Goal: Transaction & Acquisition: Purchase product/service

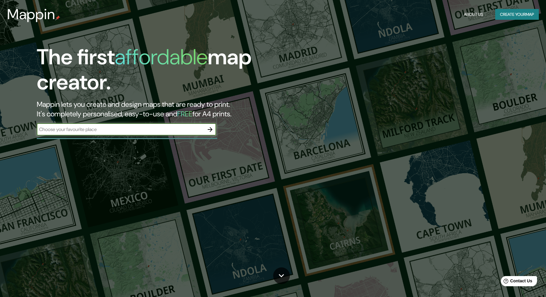
click at [210, 131] on icon "button" at bounding box center [210, 129] width 7 height 7
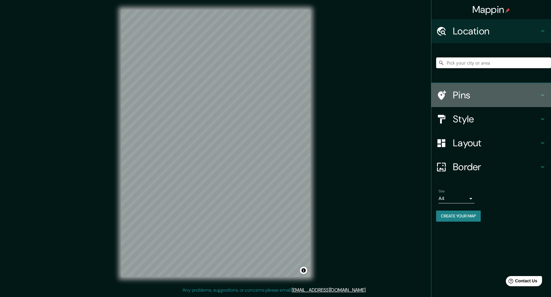
click at [498, 93] on h4 "Pins" at bounding box center [496, 95] width 86 height 12
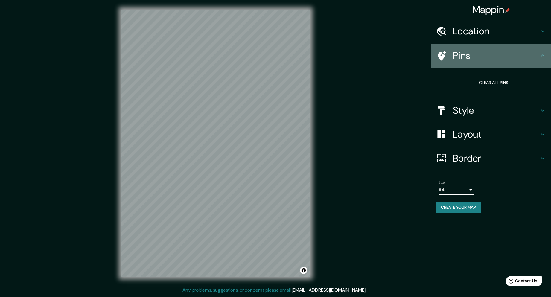
click at [465, 59] on h4 "Pins" at bounding box center [496, 56] width 86 height 12
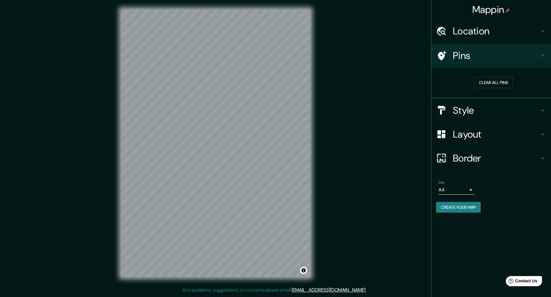
click at [443, 52] on icon at bounding box center [442, 56] width 8 height 10
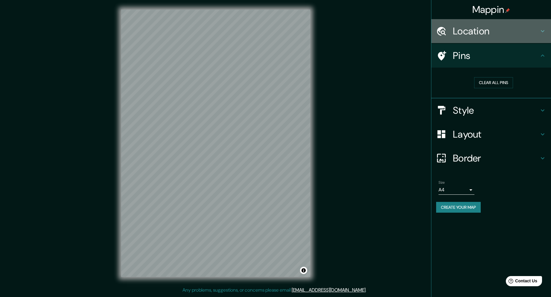
click at [444, 27] on icon at bounding box center [441, 31] width 10 height 10
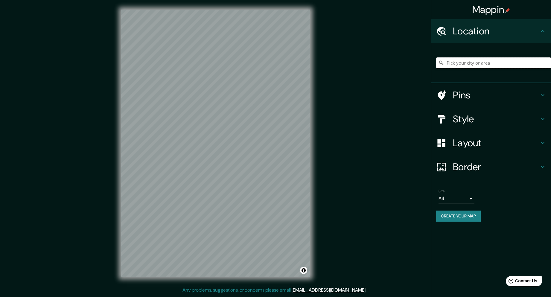
click at [491, 64] on input "Pick your city or area" at bounding box center [493, 62] width 115 height 11
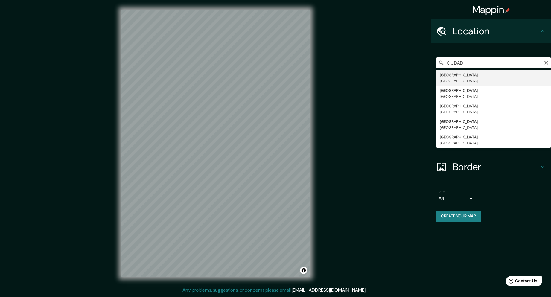
type input "[GEOGRAPHIC_DATA], [GEOGRAPHIC_DATA]"
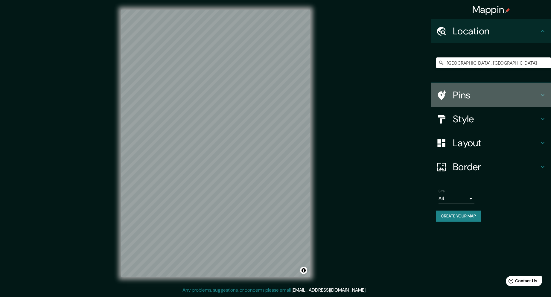
click at [492, 95] on h4 "Pins" at bounding box center [496, 95] width 86 height 12
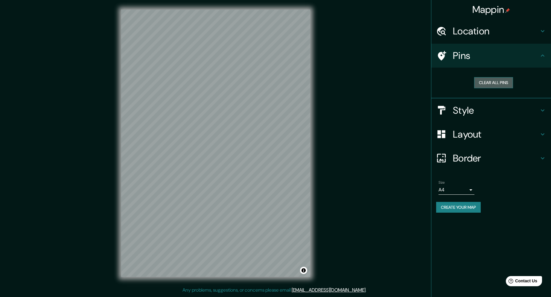
click at [507, 86] on button "Clear all pins" at bounding box center [493, 82] width 39 height 11
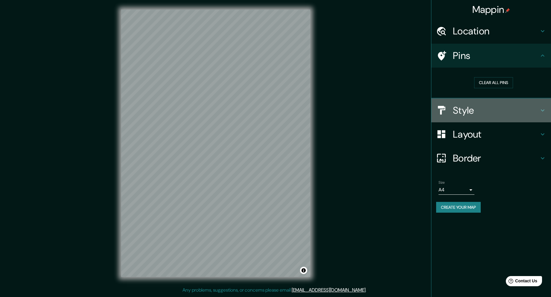
click at [539, 106] on div "Style" at bounding box center [491, 110] width 120 height 24
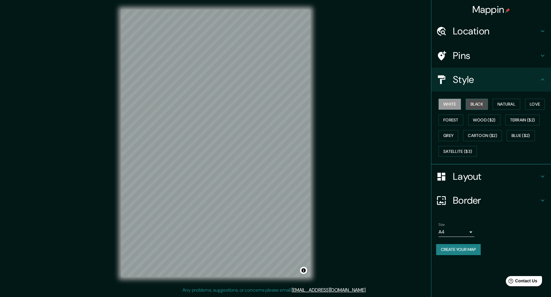
click at [475, 106] on button "Black" at bounding box center [476, 104] width 22 height 11
click at [460, 106] on button "White" at bounding box center [449, 104] width 22 height 11
click at [456, 149] on button "Satellite ($3)" at bounding box center [457, 151] width 38 height 11
click at [456, 134] on button "Grey" at bounding box center [448, 135] width 20 height 11
click at [487, 131] on button "Cartoon ($2)" at bounding box center [482, 135] width 39 height 11
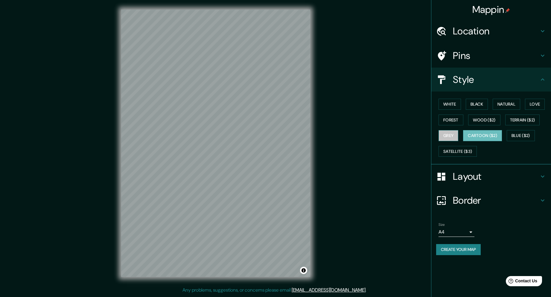
click at [457, 132] on button "Grey" at bounding box center [448, 135] width 20 height 11
click at [470, 108] on button "Black" at bounding box center [476, 104] width 22 height 11
click at [506, 101] on button "Natural" at bounding box center [506, 104] width 28 height 11
click at [490, 179] on h4 "Layout" at bounding box center [496, 176] width 86 height 12
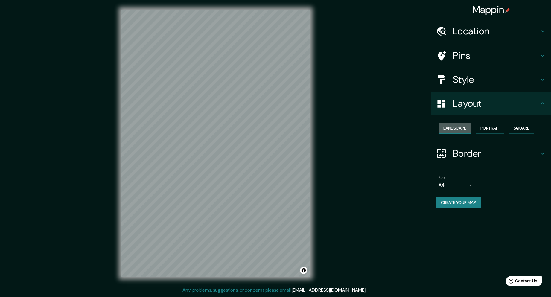
click at [462, 124] on button "Landscape" at bounding box center [454, 128] width 32 height 11
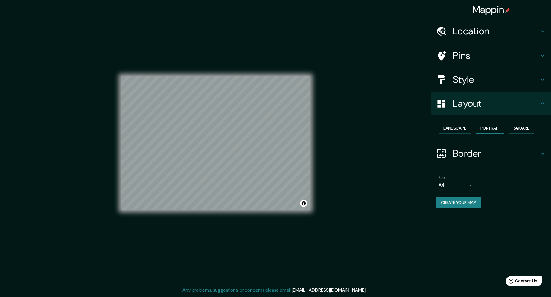
click at [504, 126] on button "Portrait" at bounding box center [489, 128] width 28 height 11
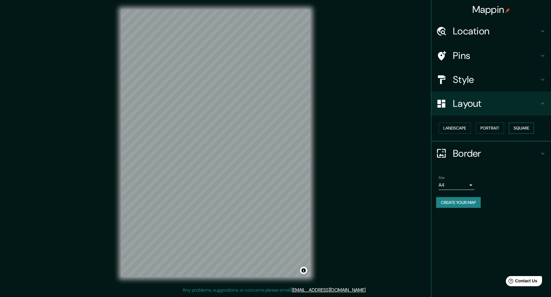
click at [527, 126] on button "Square" at bounding box center [520, 128] width 25 height 11
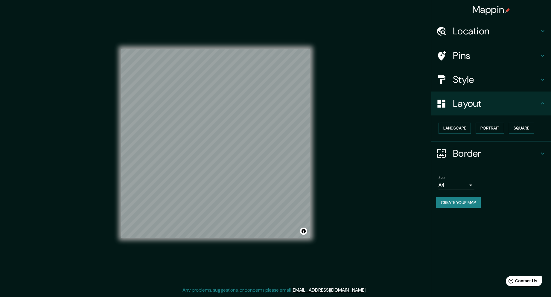
click at [479, 150] on h4 "Border" at bounding box center [496, 153] width 86 height 12
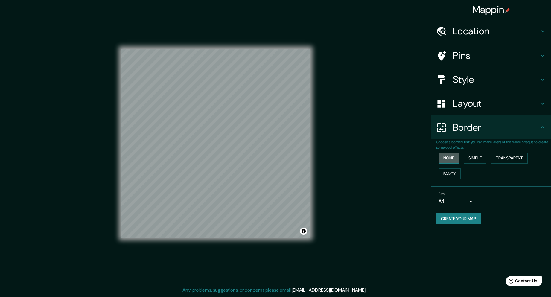
click at [459, 159] on button "None" at bounding box center [448, 157] width 20 height 11
click at [467, 160] on button "Simple" at bounding box center [474, 157] width 23 height 11
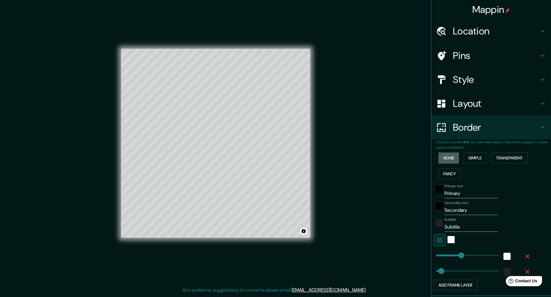
click at [446, 155] on button "None" at bounding box center [448, 157] width 20 height 11
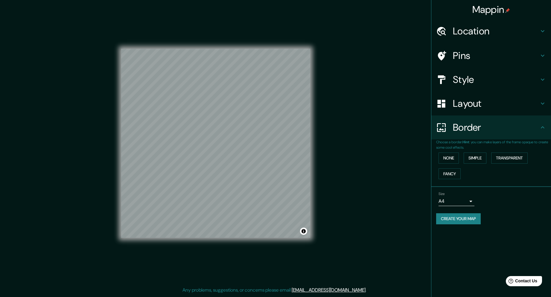
click at [470, 200] on body "Mappin Location [GEOGRAPHIC_DATA], [GEOGRAPHIC_DATA] Pins Style Layout Border C…" at bounding box center [275, 148] width 551 height 297
click at [470, 200] on div at bounding box center [275, 148] width 551 height 297
click at [467, 217] on button "Create your map" at bounding box center [458, 218] width 45 height 11
